Goal: Information Seeking & Learning: Learn about a topic

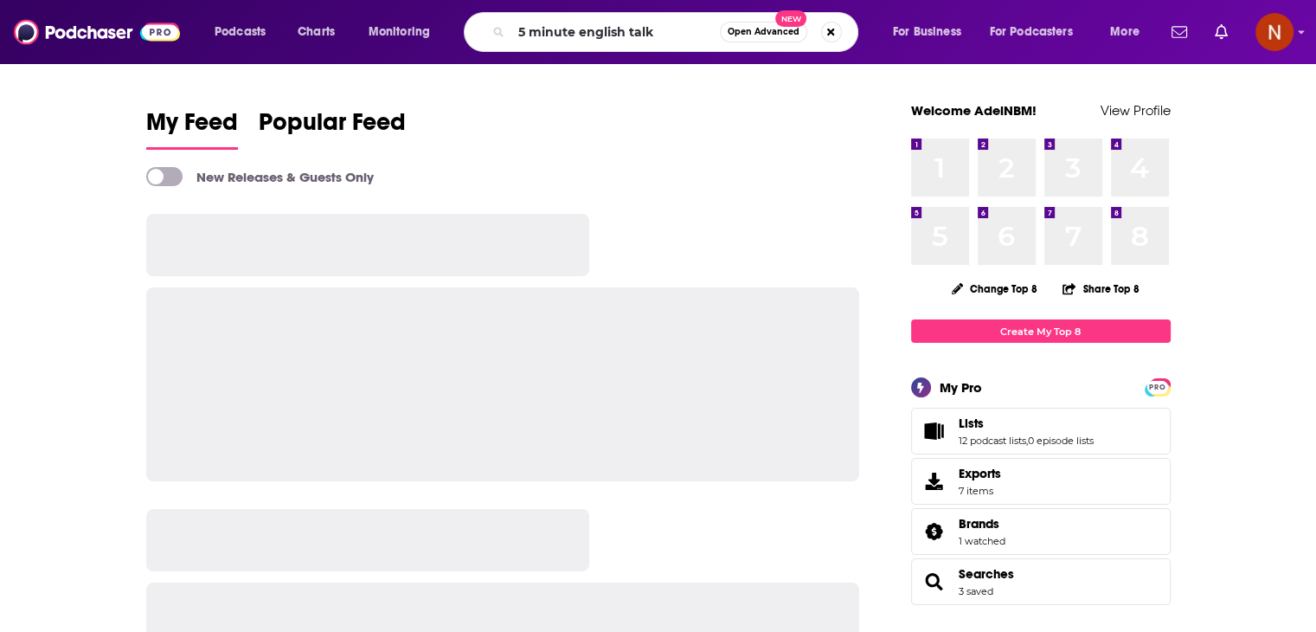
type input "5 minute english talk"
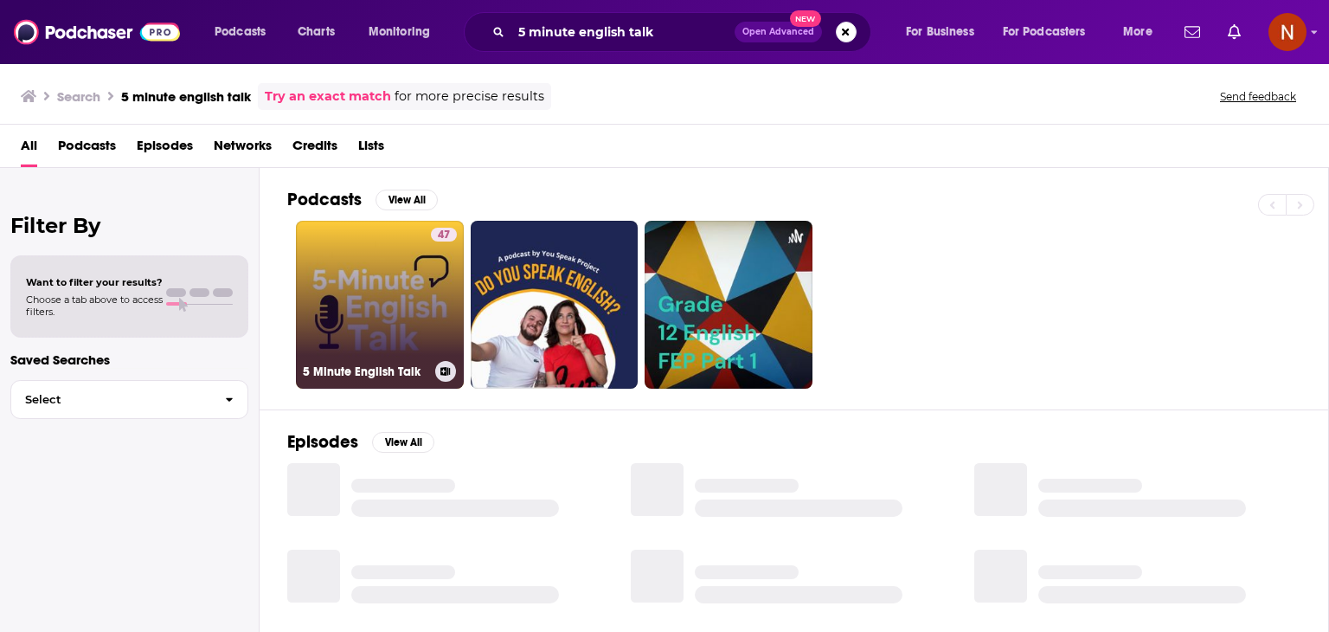
click at [367, 297] on link "47 5 Minute English Talk" at bounding box center [380, 305] width 168 height 168
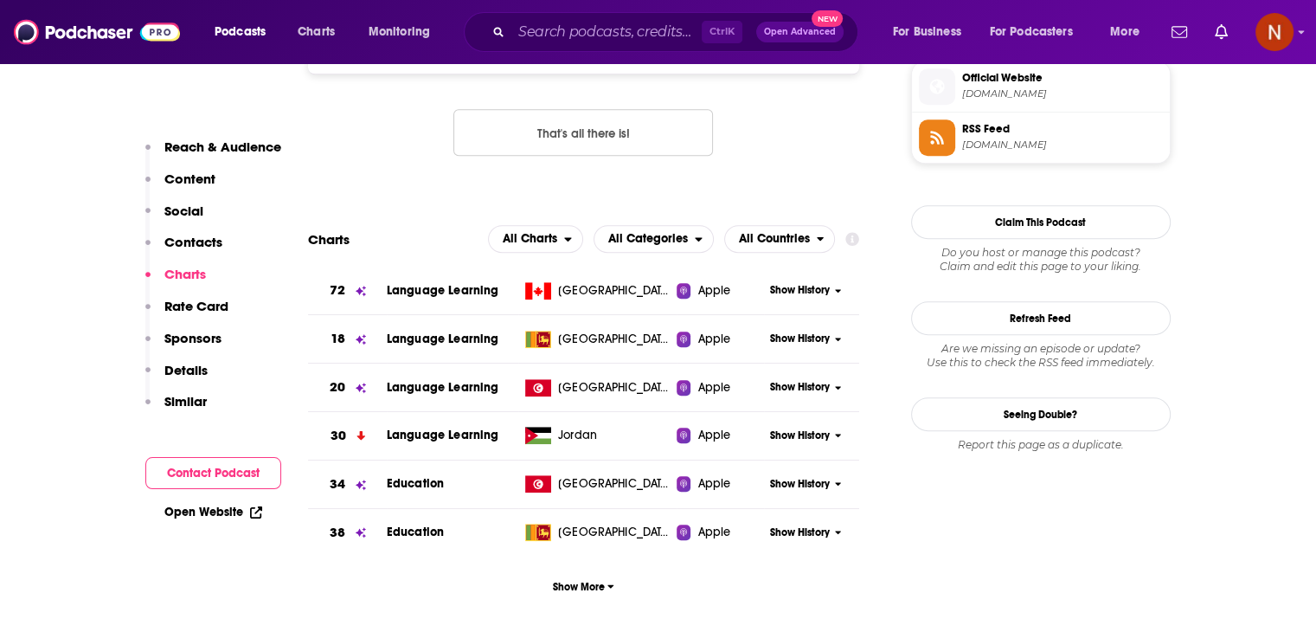
scroll to position [1439, 0]
click at [599, 589] on span "Show More" at bounding box center [583, 586] width 61 height 12
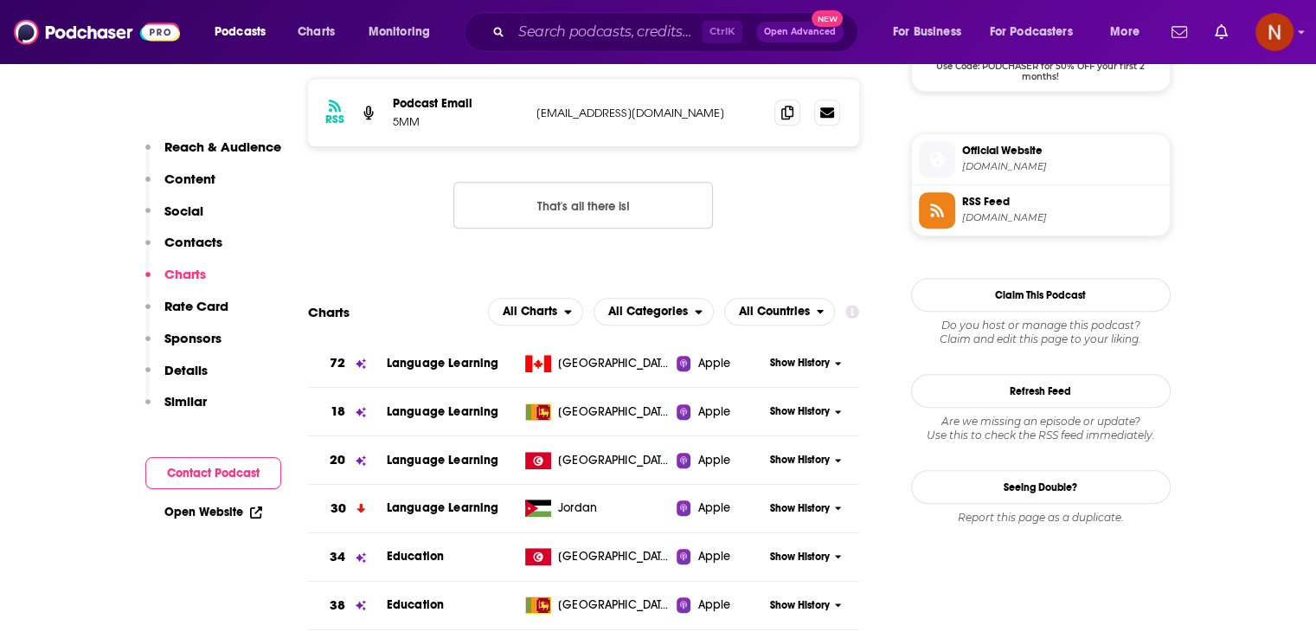
scroll to position [1363, 0]
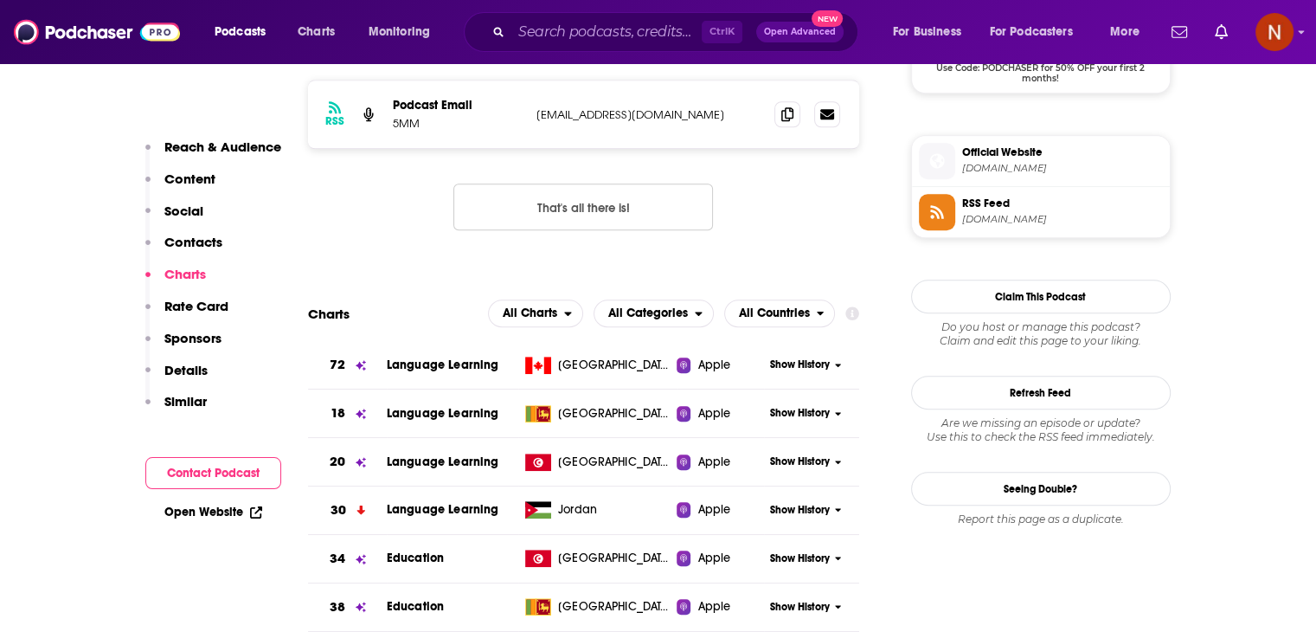
click at [799, 367] on span "Show History" at bounding box center [800, 364] width 60 height 15
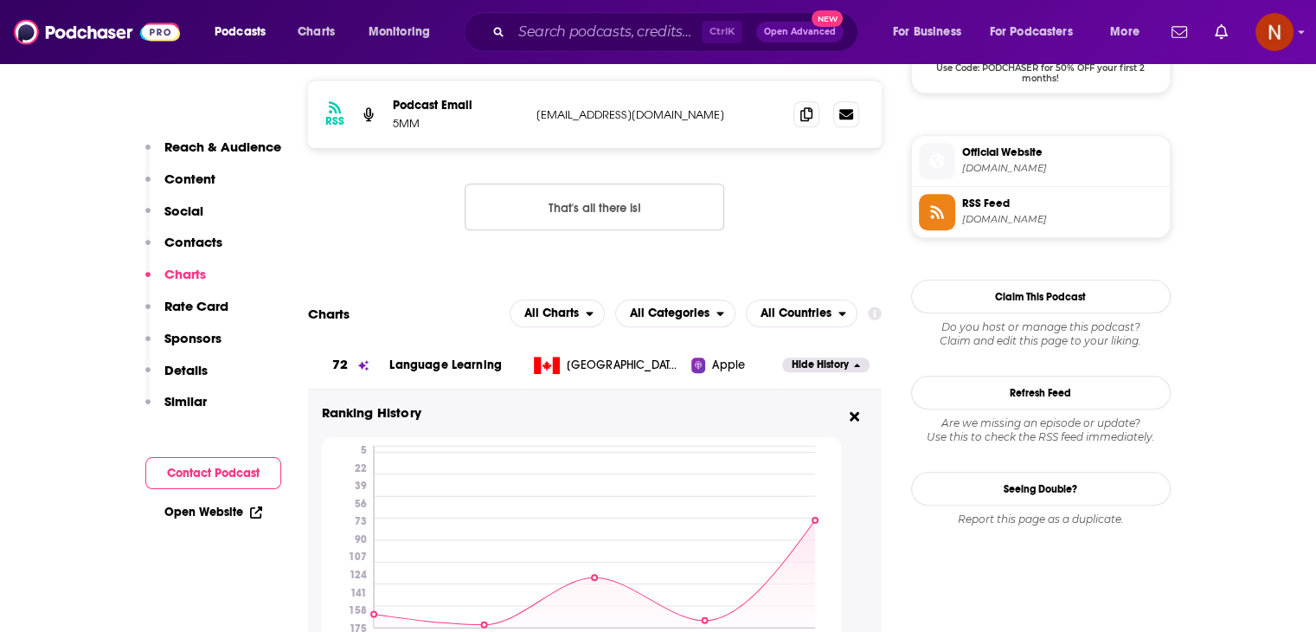
scroll to position [1453, 0]
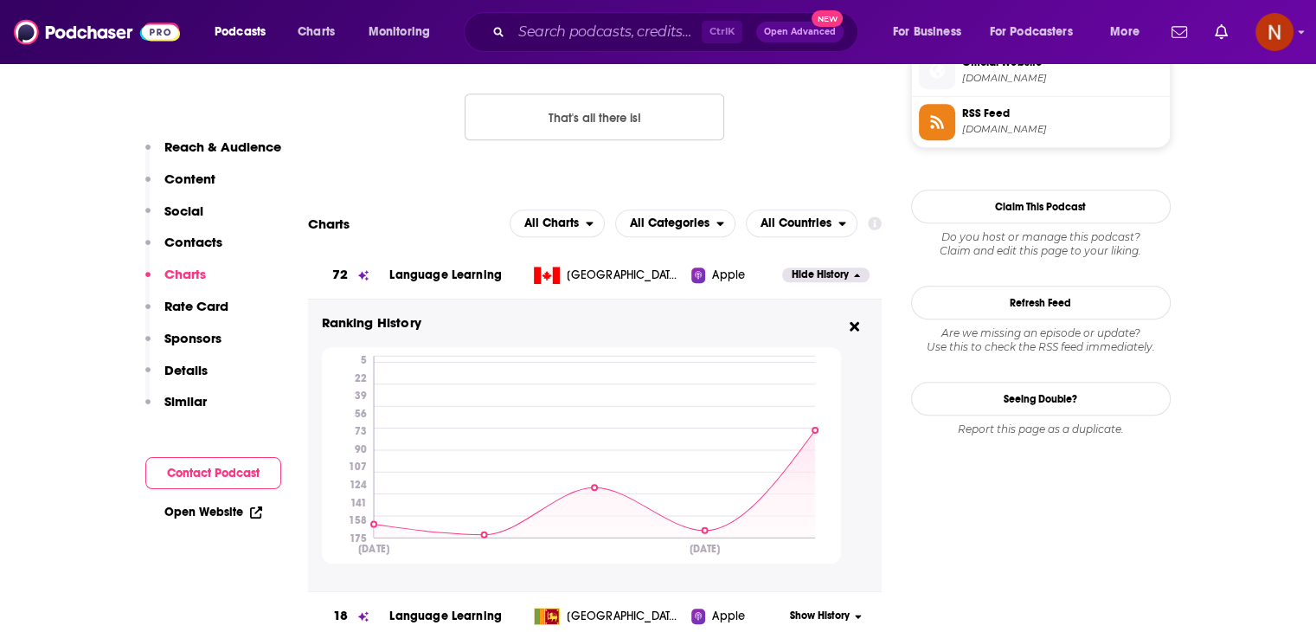
click at [823, 274] on span "Hide History" at bounding box center [820, 274] width 57 height 15
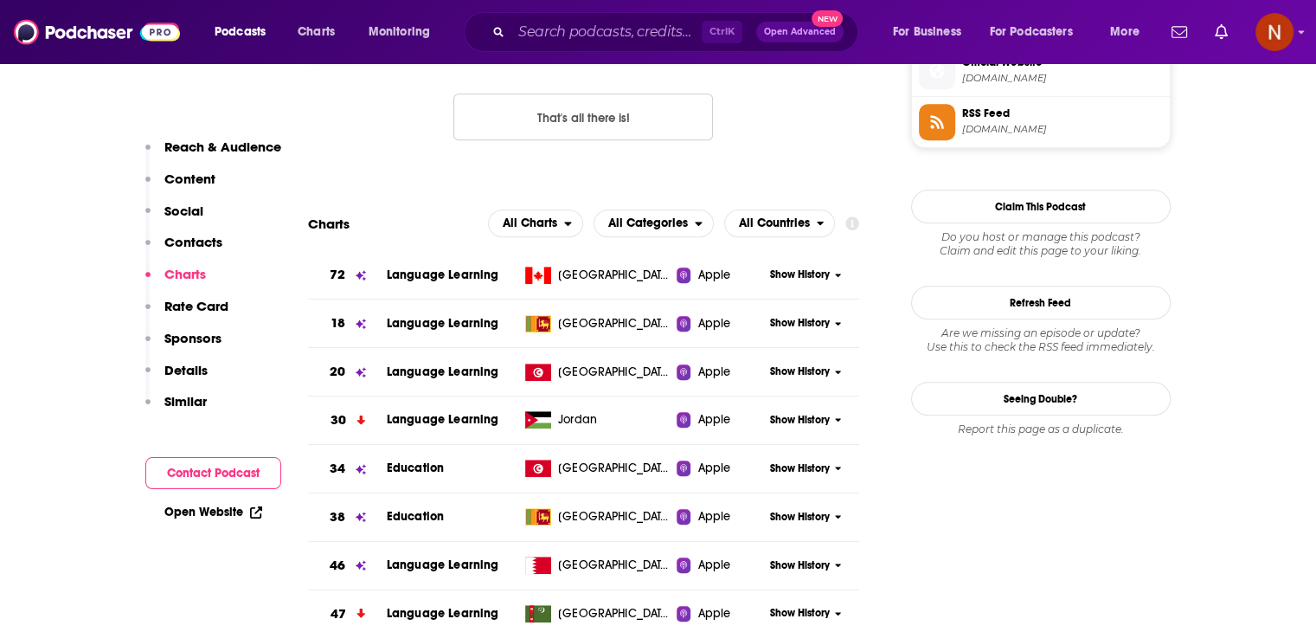
click at [800, 318] on span "Show History" at bounding box center [800, 323] width 60 height 15
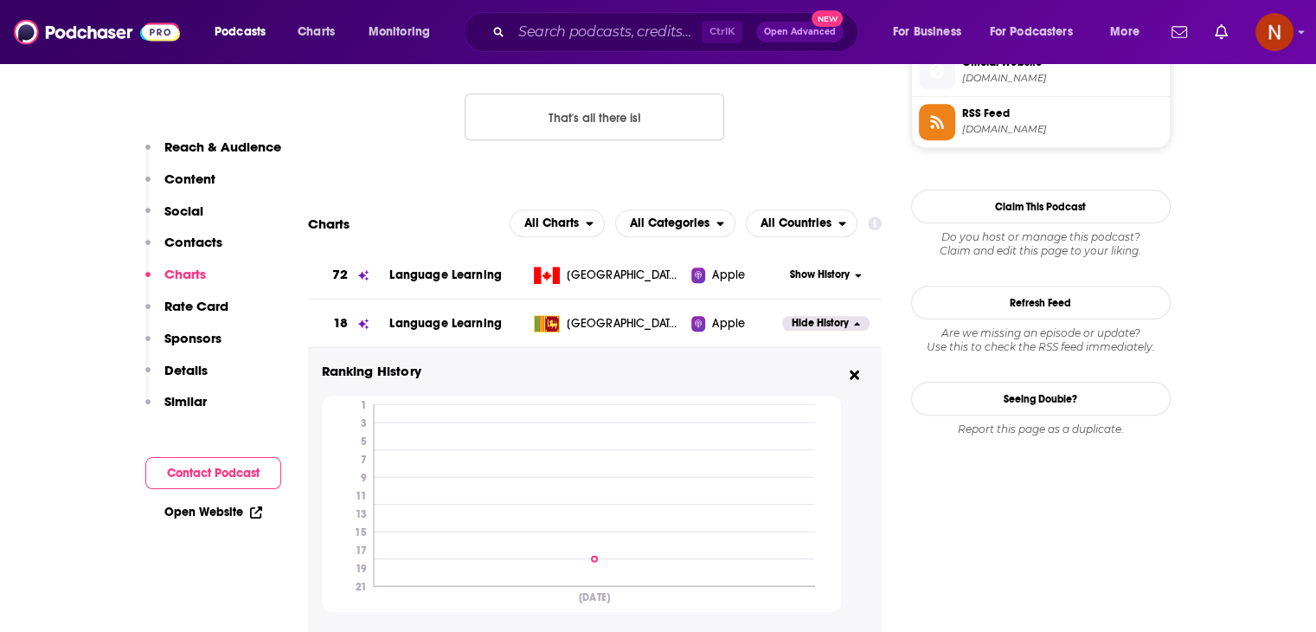
click at [800, 318] on span "Hide History" at bounding box center [820, 323] width 57 height 15
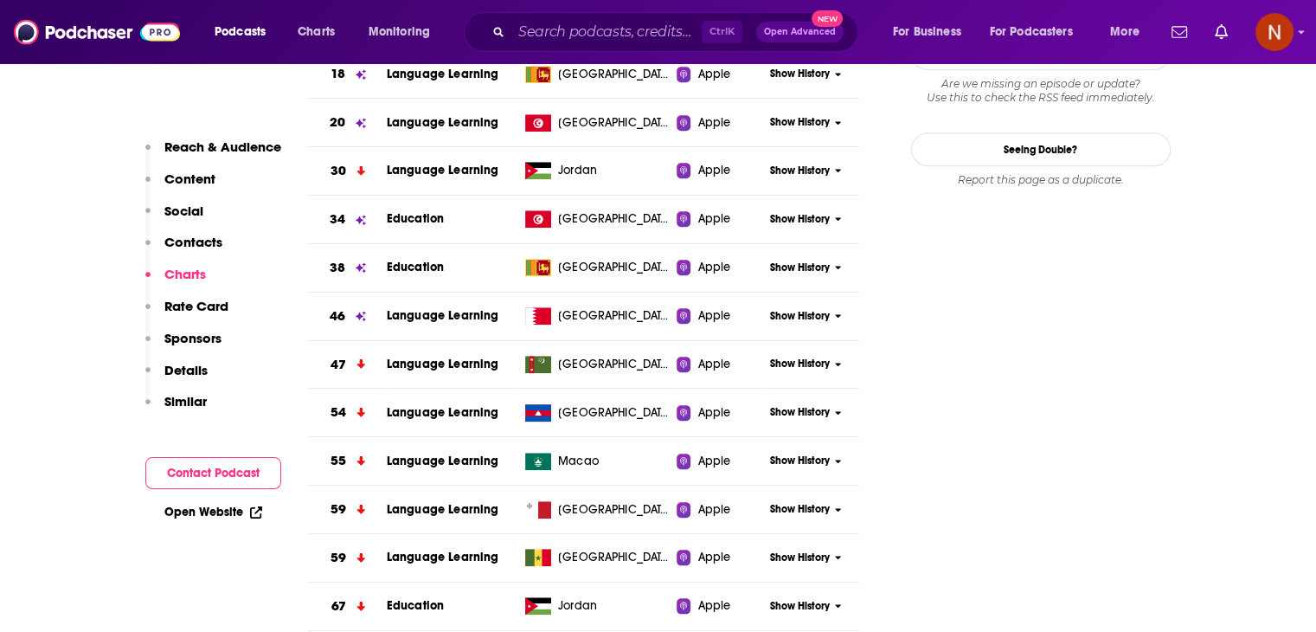
scroll to position [1704, 0]
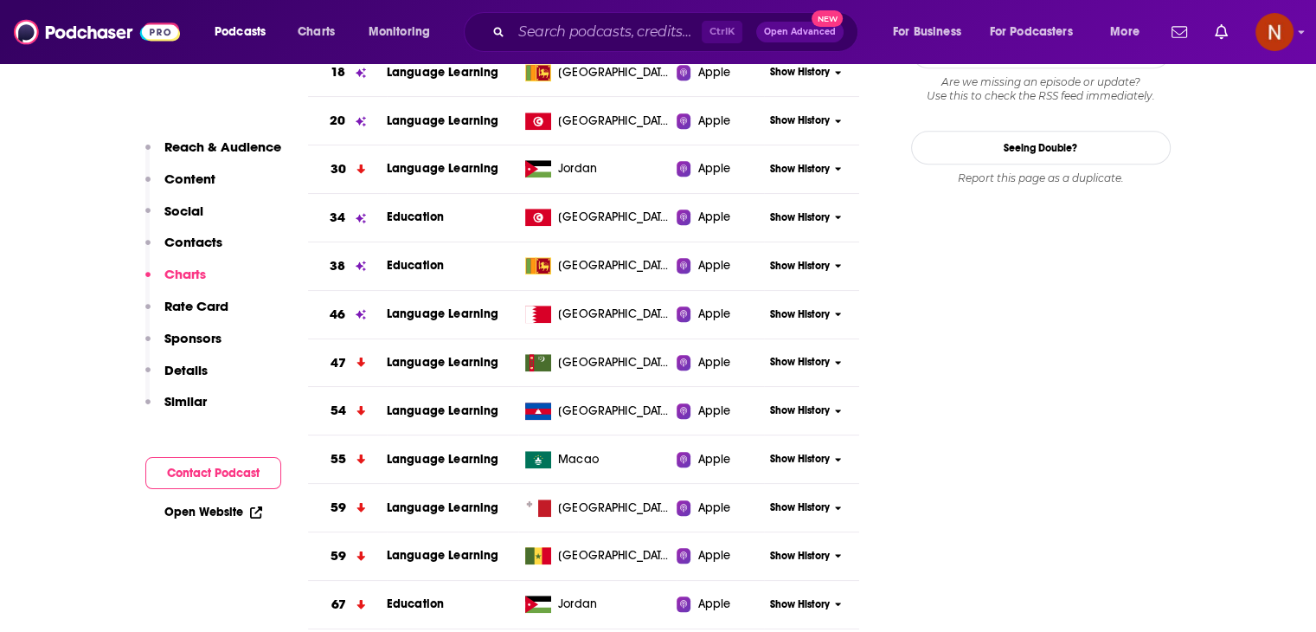
click at [785, 319] on span "Show History" at bounding box center [800, 314] width 60 height 15
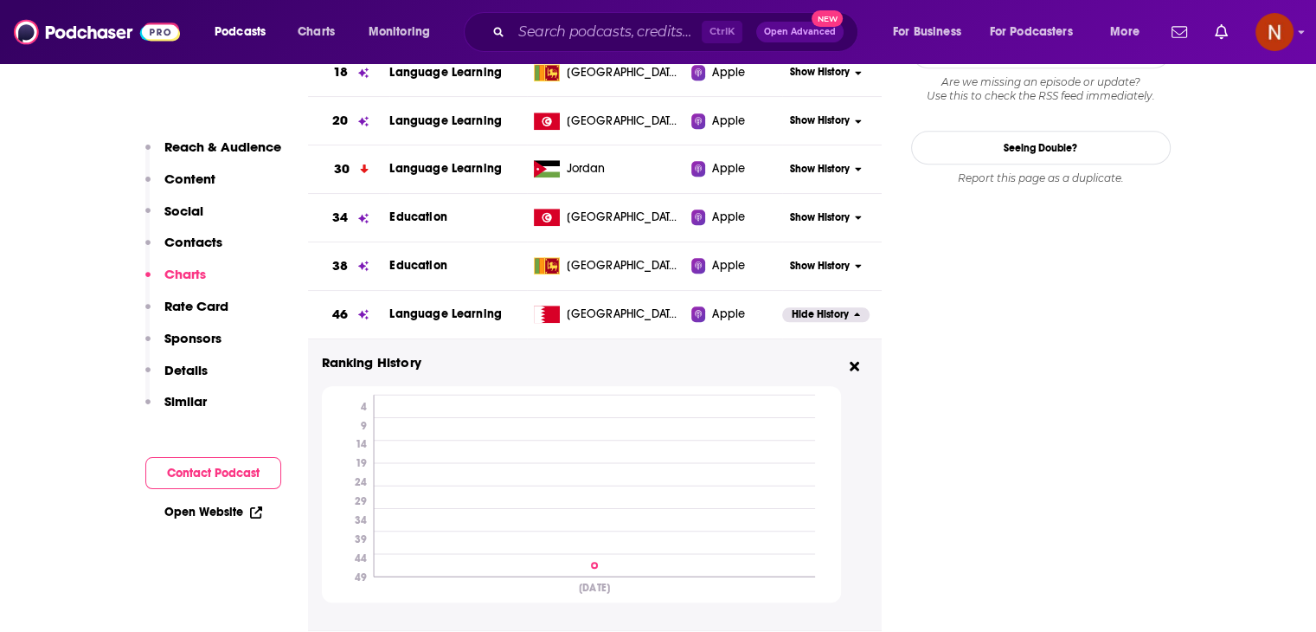
scroll to position [1770, 0]
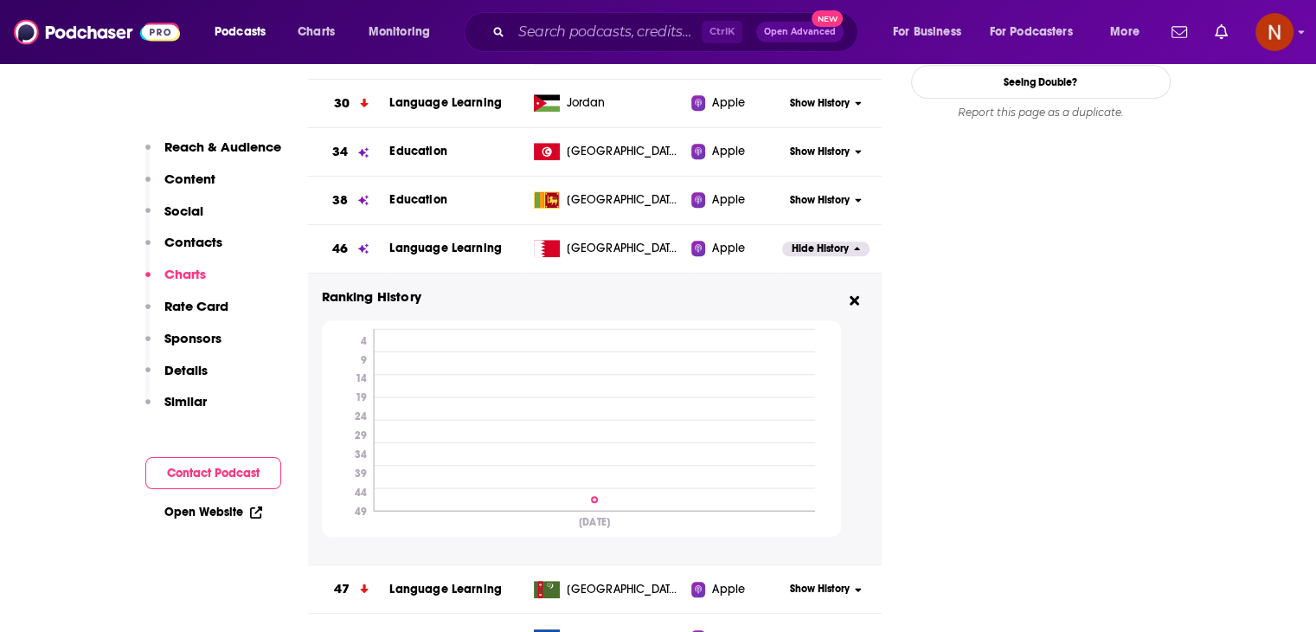
click at [807, 261] on div "Hide History" at bounding box center [831, 249] width 99 height 42
click at [808, 259] on div "Hide History" at bounding box center [831, 249] width 99 height 42
click at [813, 249] on span "Hide History" at bounding box center [820, 248] width 57 height 15
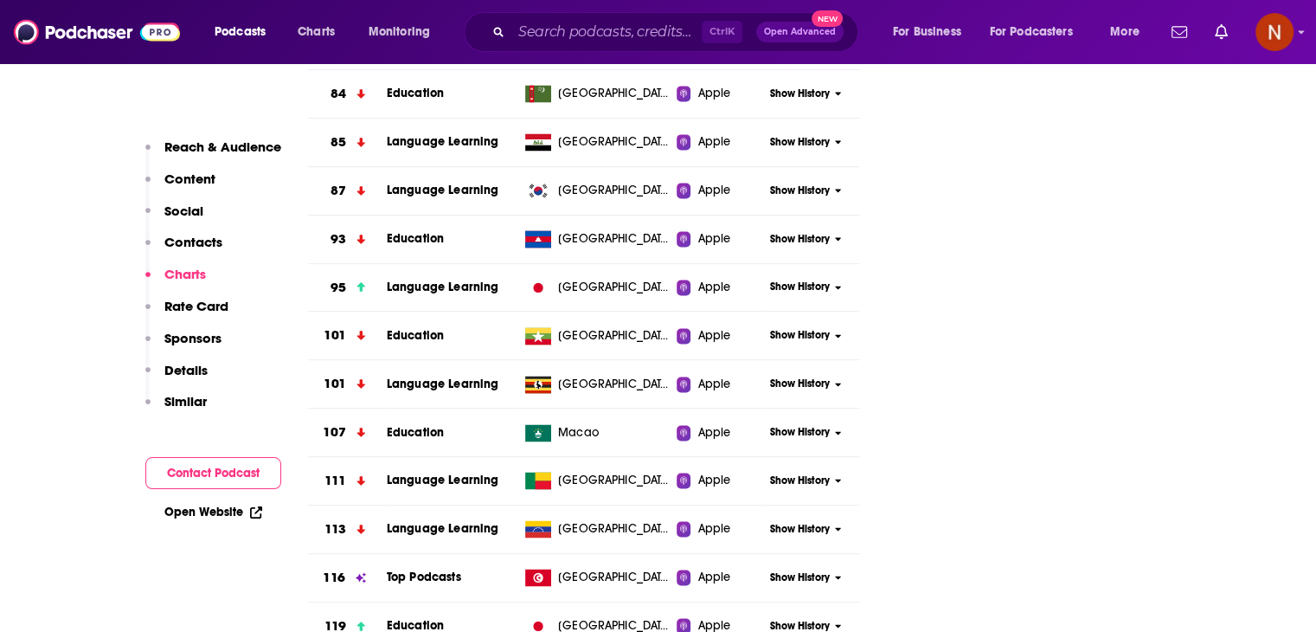
scroll to position [2554, 0]
click at [782, 283] on span "Show History" at bounding box center [800, 286] width 60 height 15
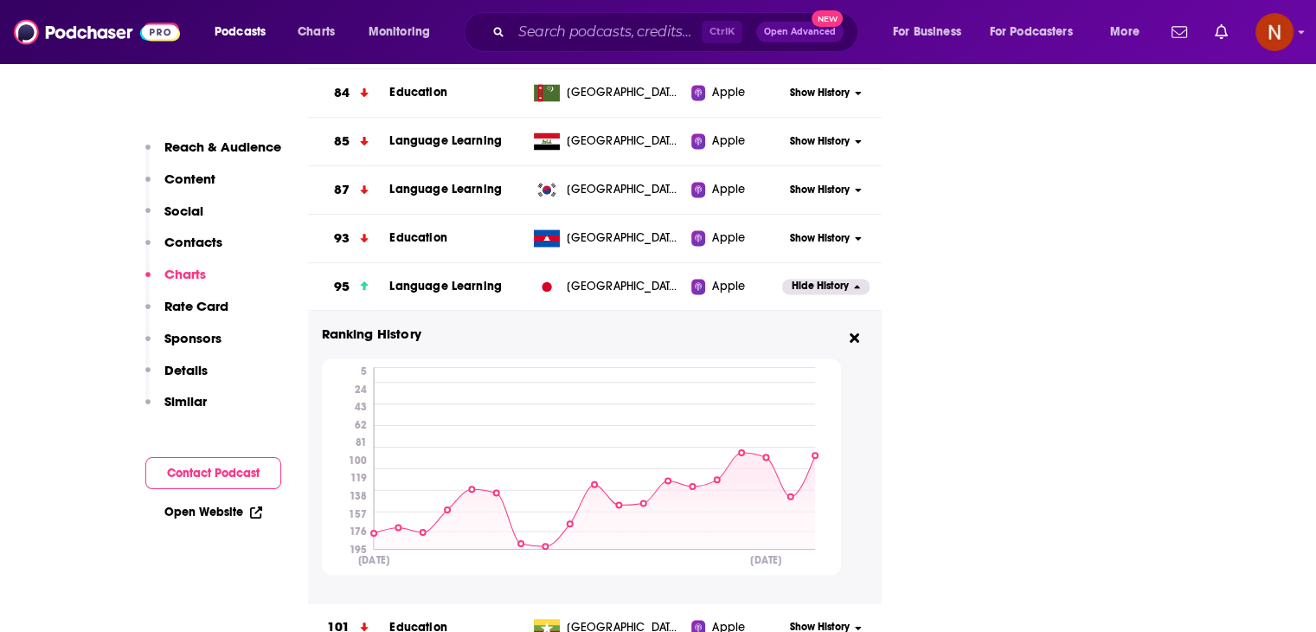
scroll to position [1946, 0]
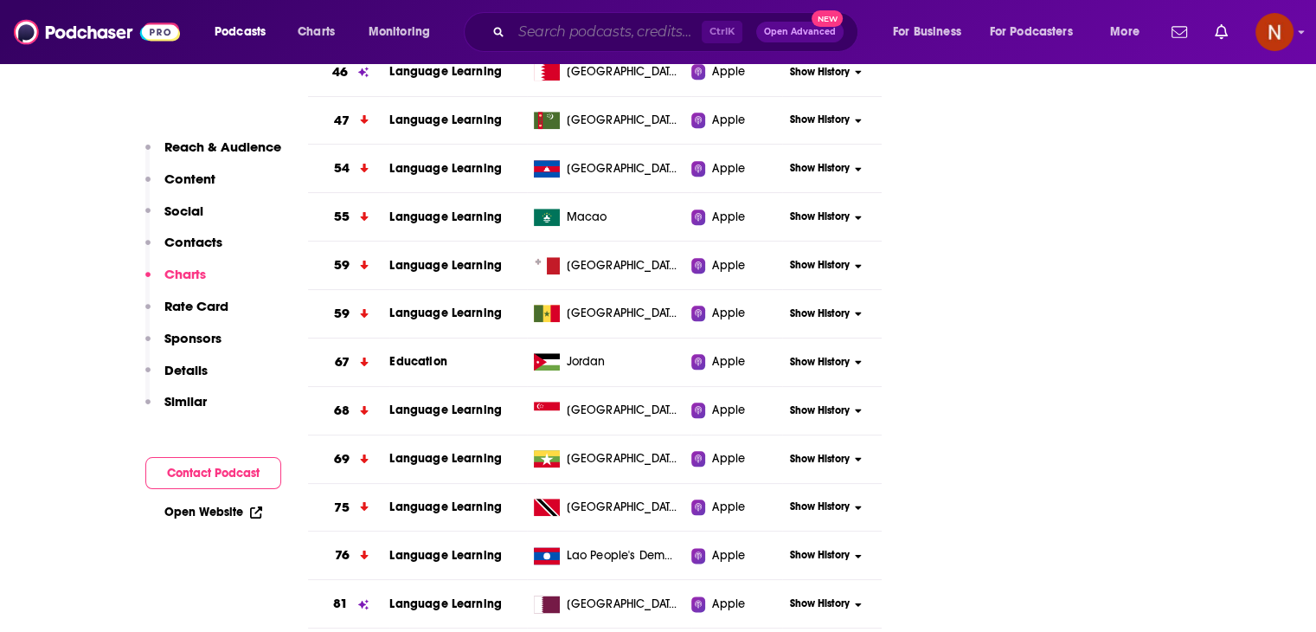
click at [639, 39] on input "Search podcasts, credits, & more..." at bounding box center [606, 32] width 190 height 28
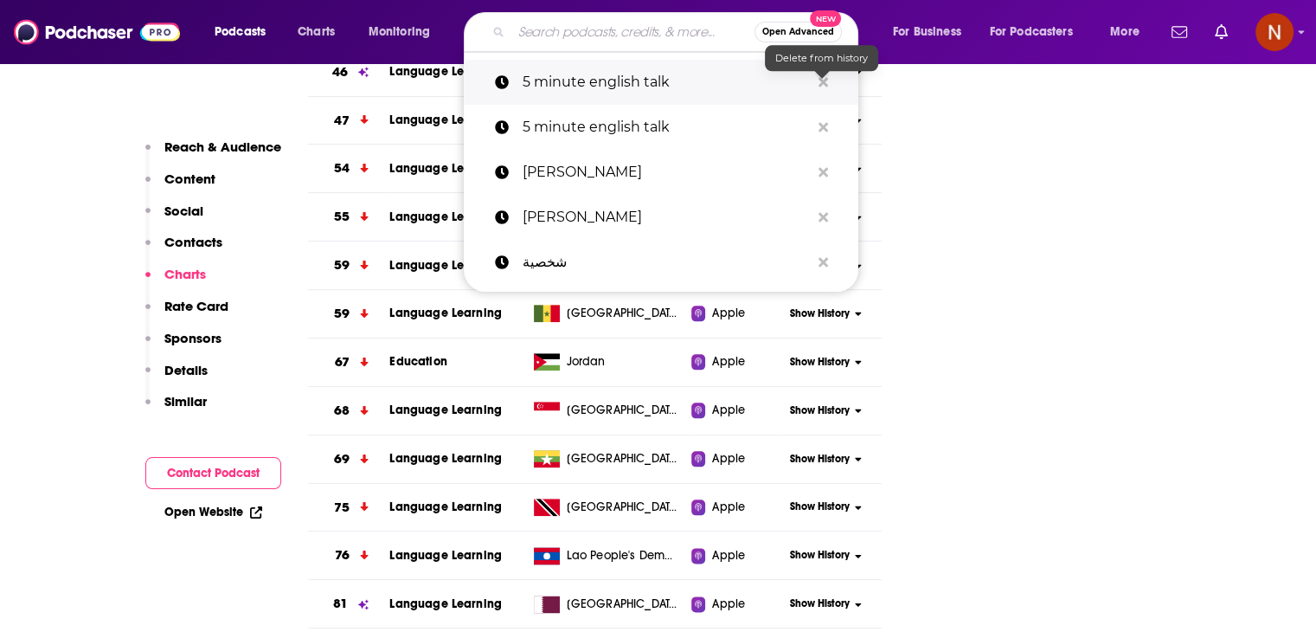
click at [824, 77] on icon "Search podcasts, credits, & more..." at bounding box center [823, 82] width 10 height 14
click at [818, 80] on icon "Search podcasts, credits, & more..." at bounding box center [823, 82] width 10 height 10
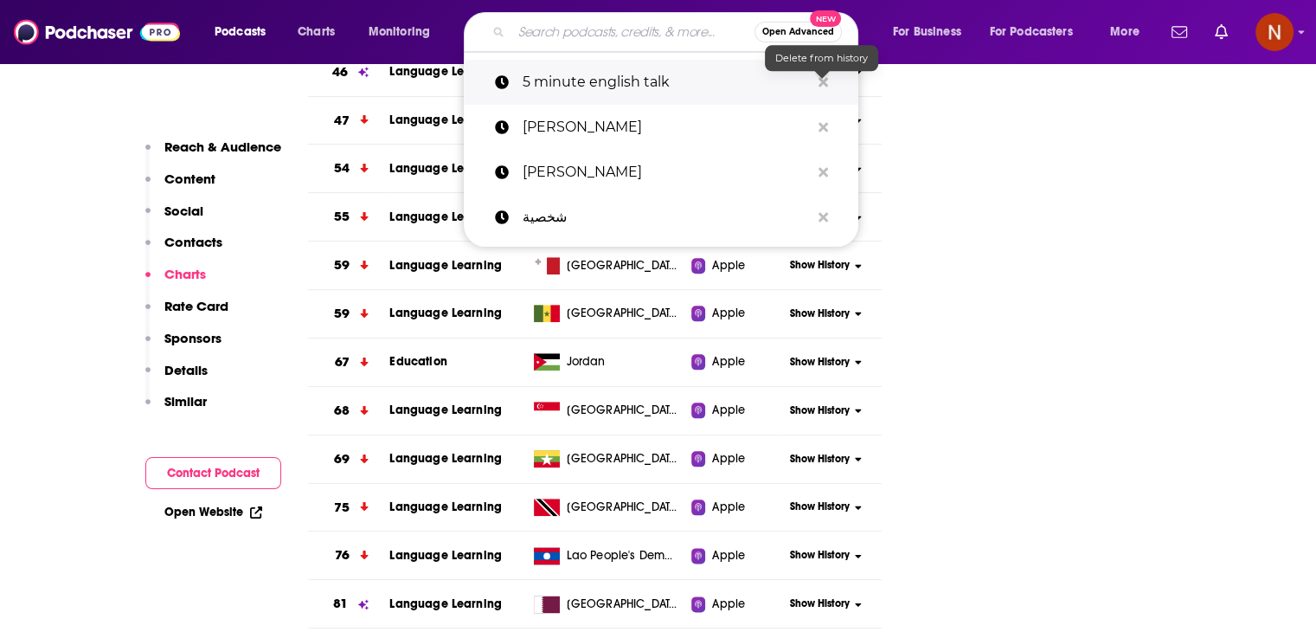
click at [818, 80] on icon "Search podcasts, credits, & more..." at bounding box center [823, 82] width 10 height 10
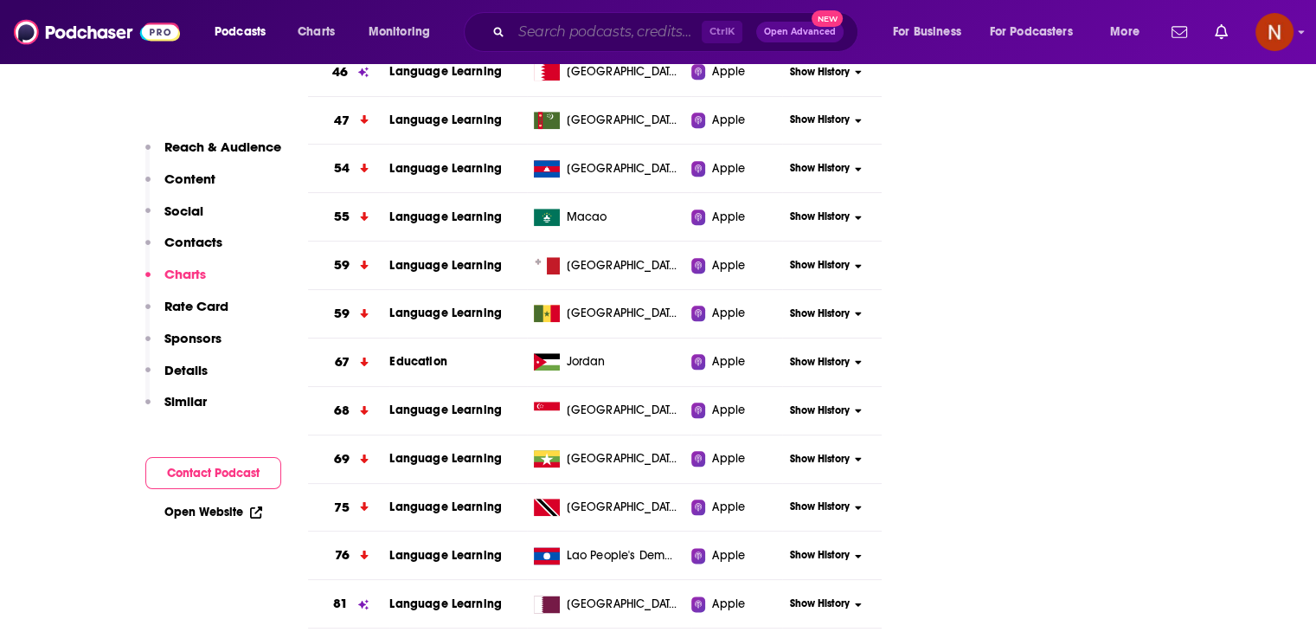
click at [588, 28] on input "Search podcasts, credits, & more..." at bounding box center [606, 32] width 190 height 28
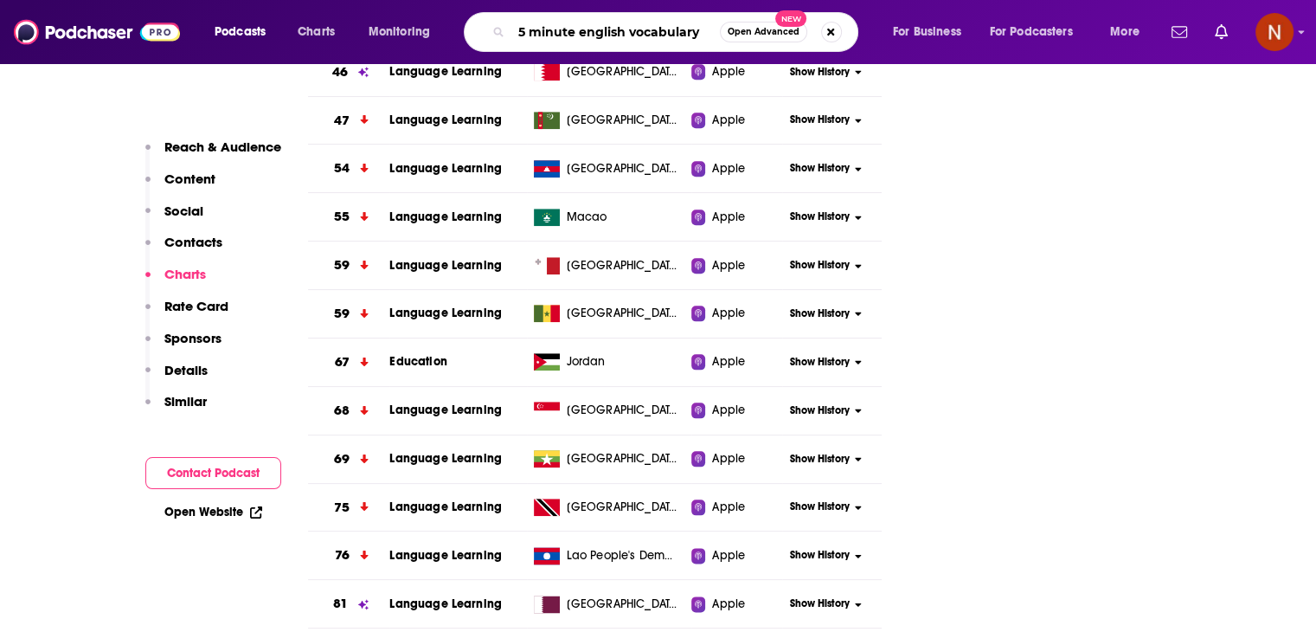
type input "5 minute english vocabulary"
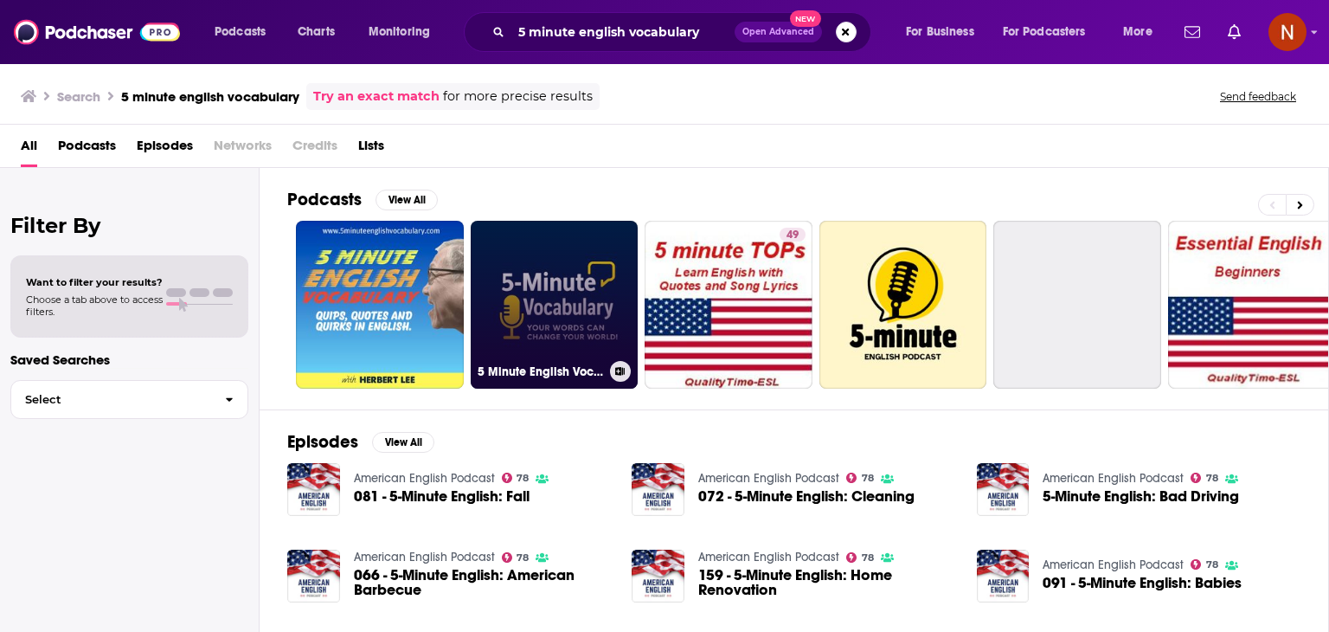
click at [555, 298] on link "5 Minute English Vocabulary Show" at bounding box center [555, 305] width 168 height 168
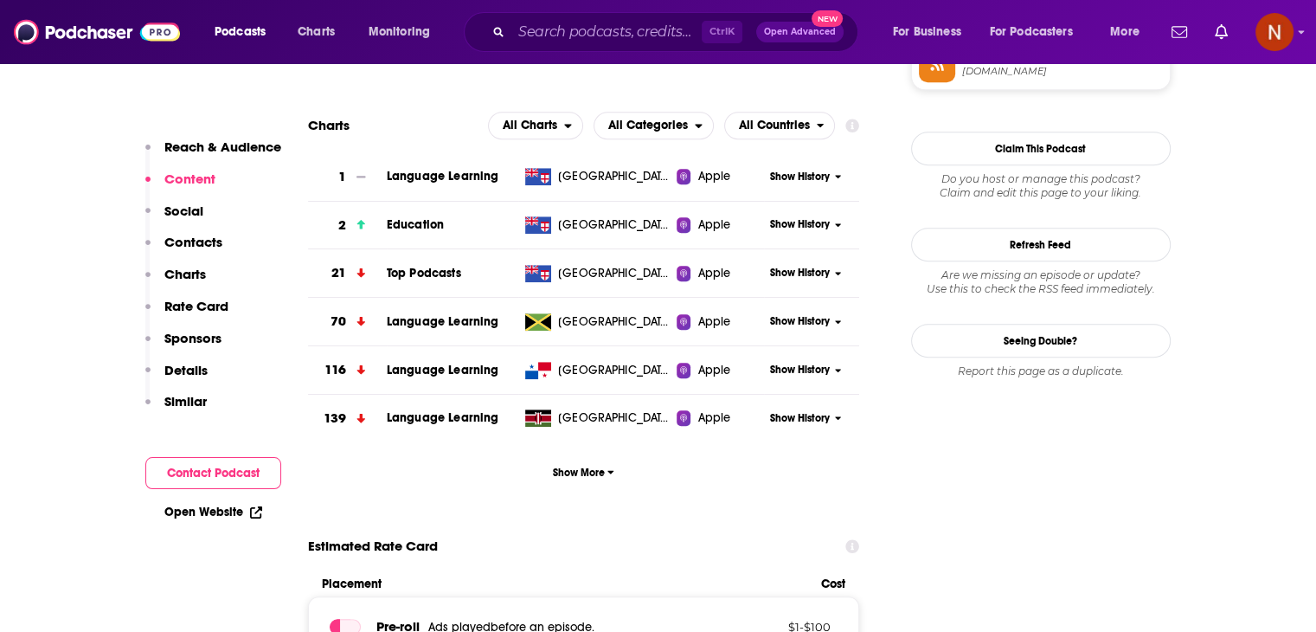
scroll to position [1510, 0]
click at [796, 179] on span "Show History" at bounding box center [800, 177] width 60 height 15
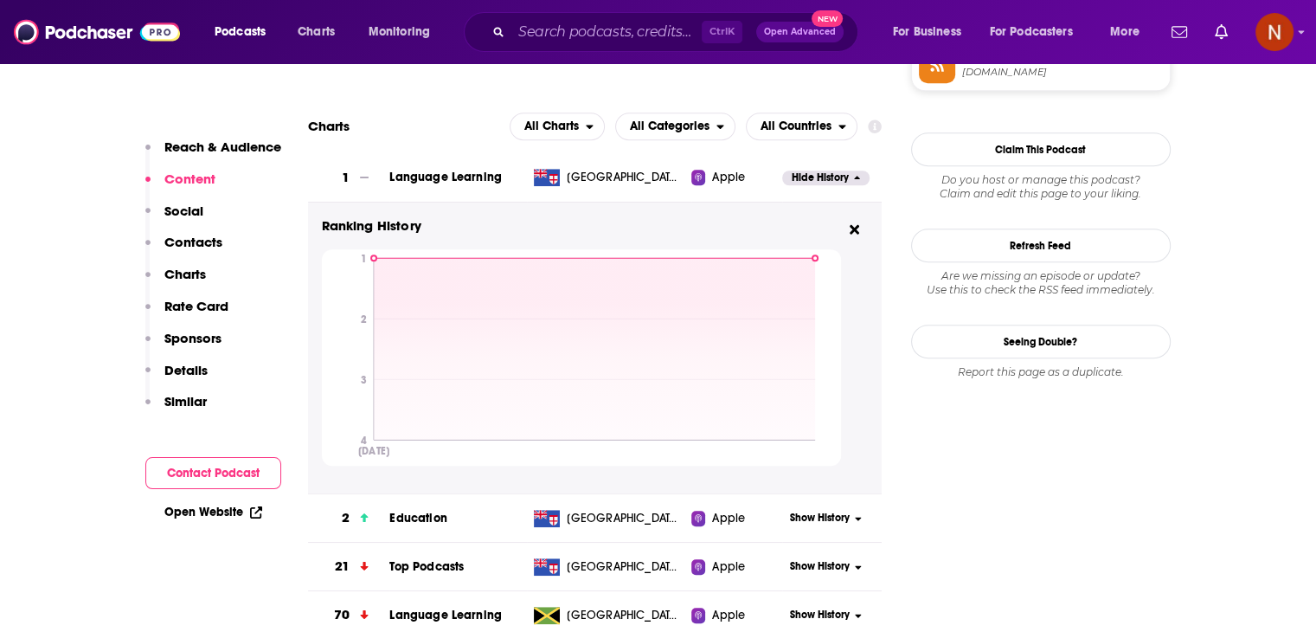
click at [796, 179] on span "Hide History" at bounding box center [820, 177] width 57 height 15
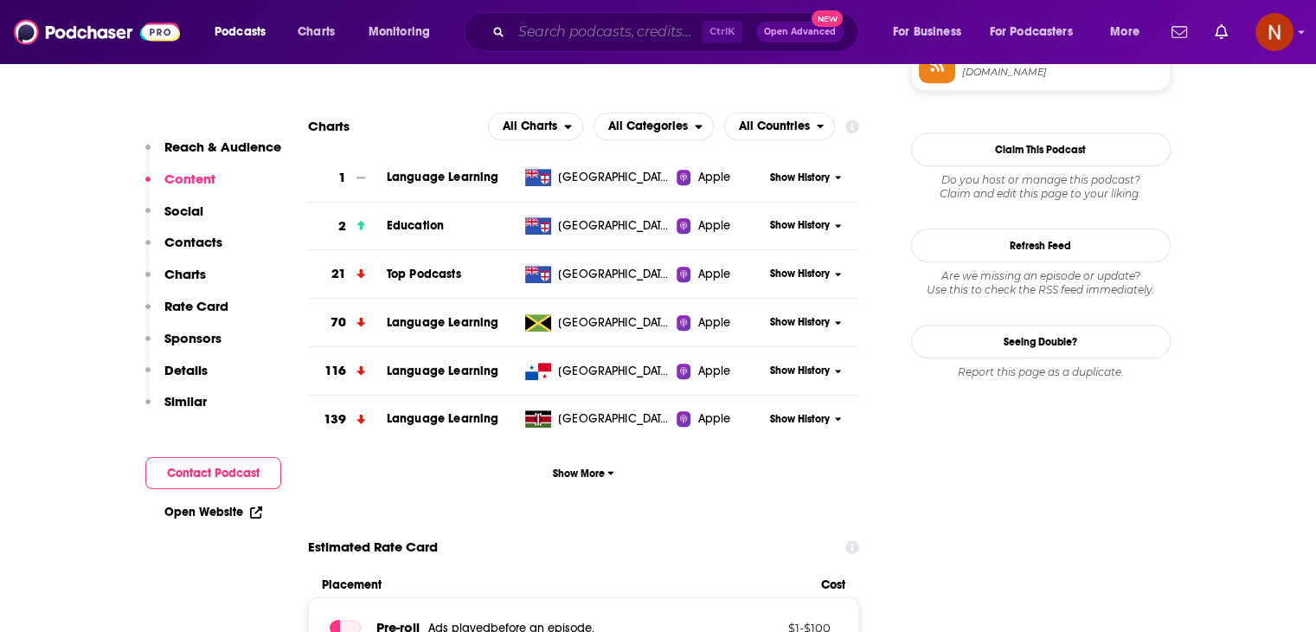
click at [645, 45] on input "Search podcasts, credits, & more..." at bounding box center [606, 32] width 190 height 28
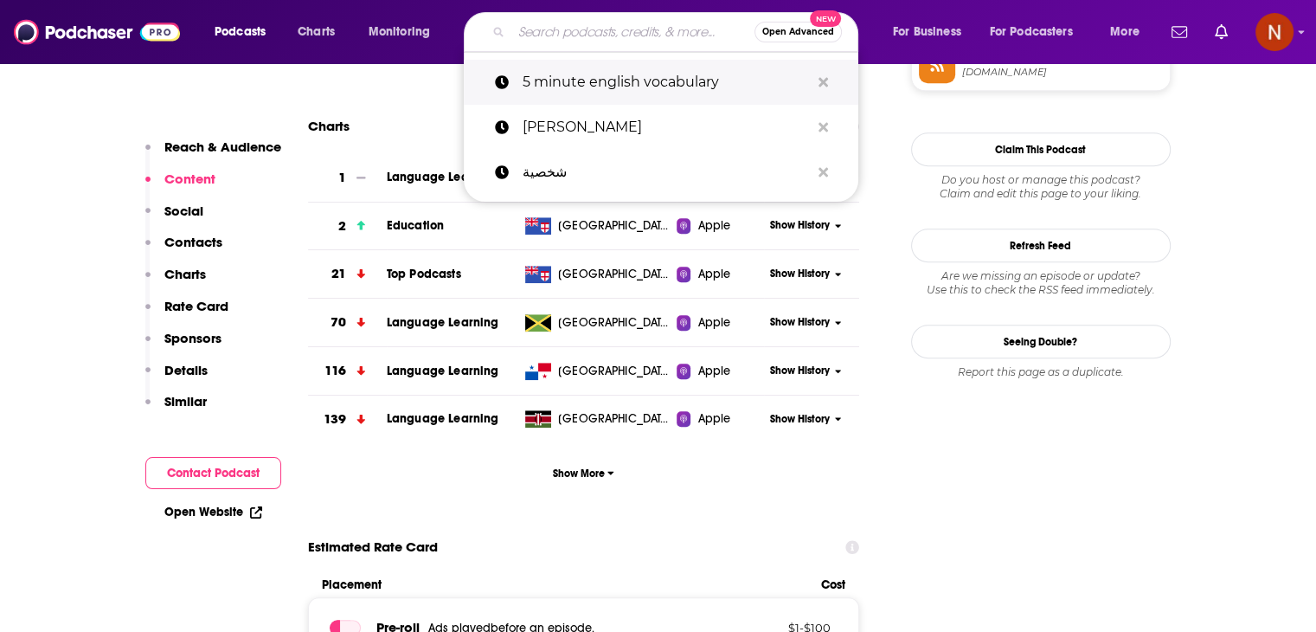
click at [817, 89] on button "Search podcasts, credits, & more..." at bounding box center [823, 83] width 27 height 32
